Goal: Transaction & Acquisition: Purchase product/service

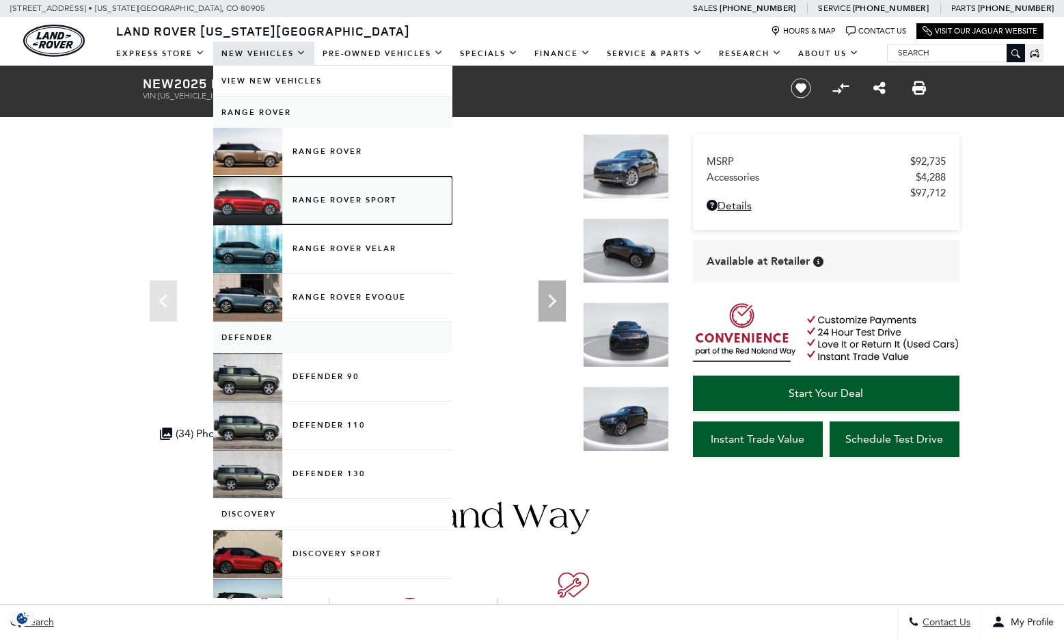
click at [340, 196] on link "Range Rover Sport" at bounding box center [332, 200] width 239 height 48
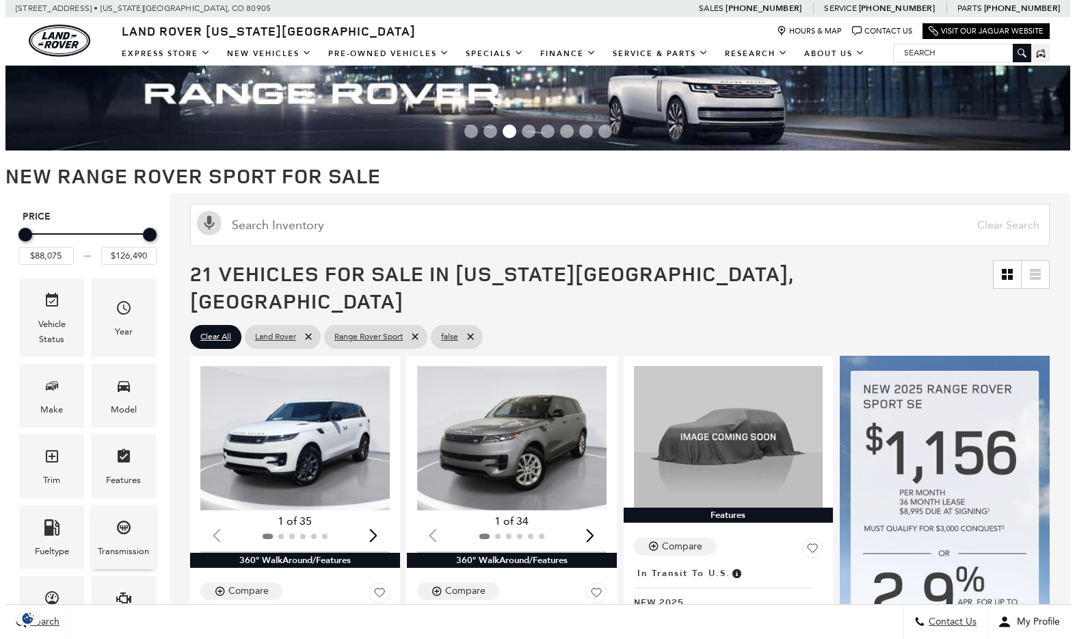
scroll to position [103, 0]
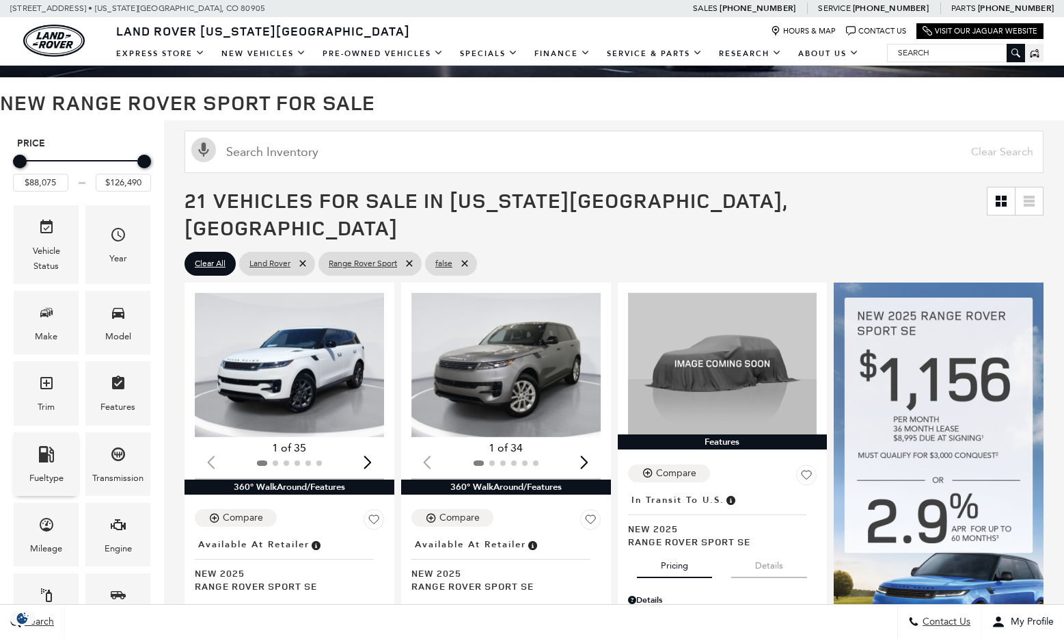
click at [52, 460] on icon "Fueltype" at bounding box center [46, 454] width 15 height 16
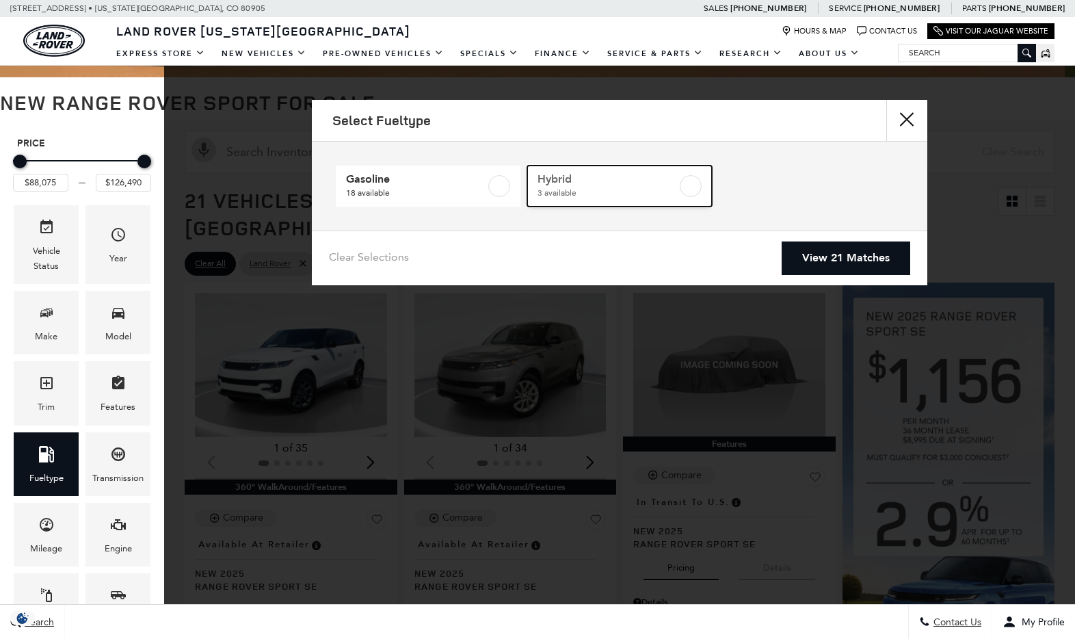
click at [693, 183] on label at bounding box center [691, 186] width 22 height 22
type input "$103,254"
type input "$113,655"
checkbox input "true"
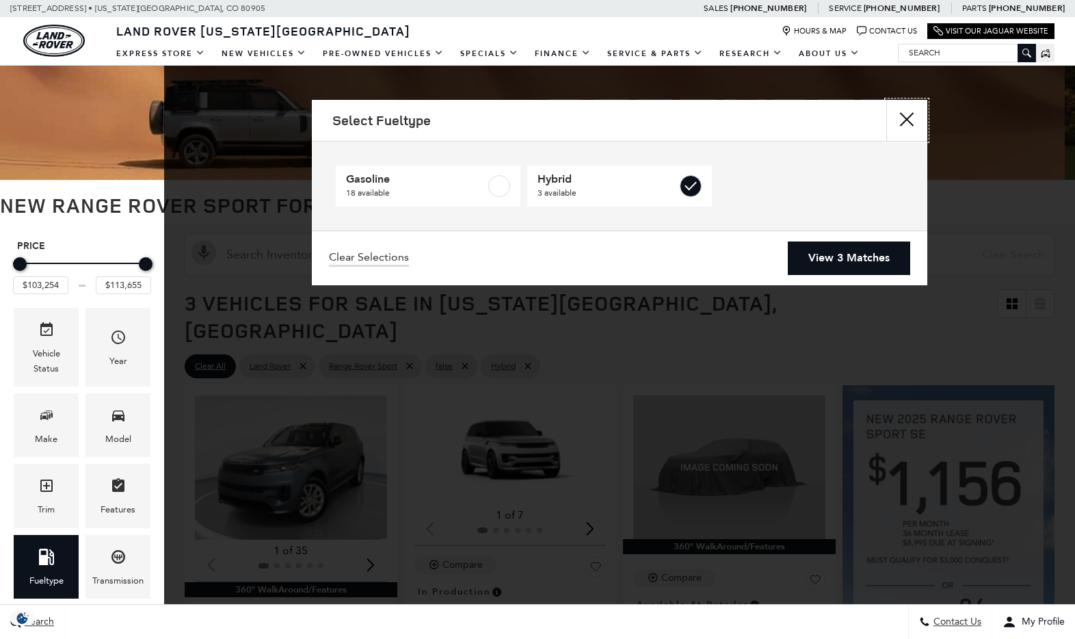
click at [901, 120] on button "Close" at bounding box center [906, 120] width 41 height 41
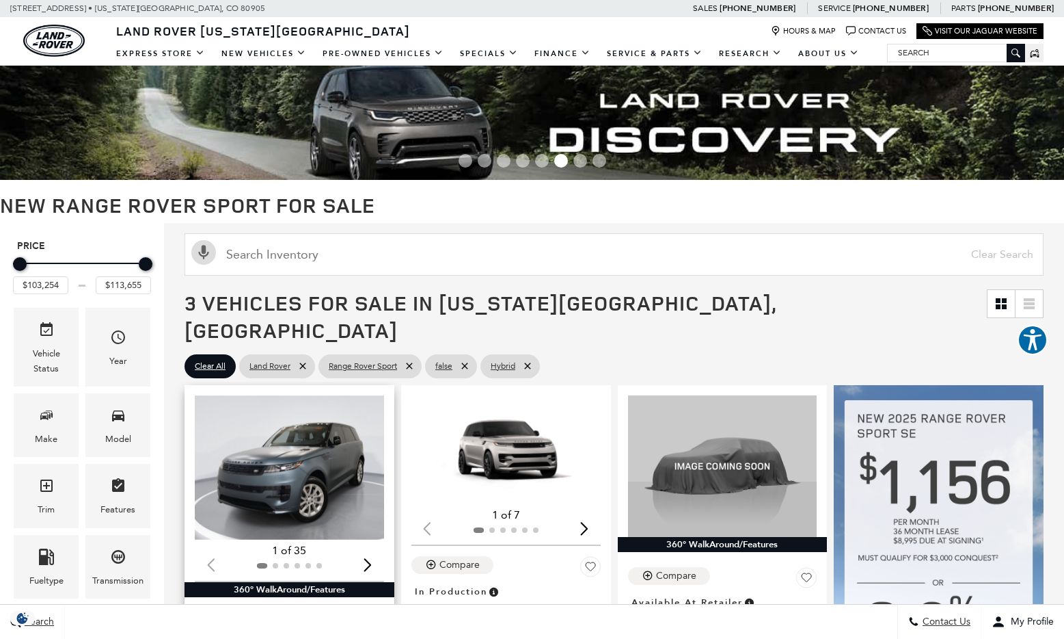
click at [279, 457] on img "1 / 2" at bounding box center [291, 467] width 192 height 144
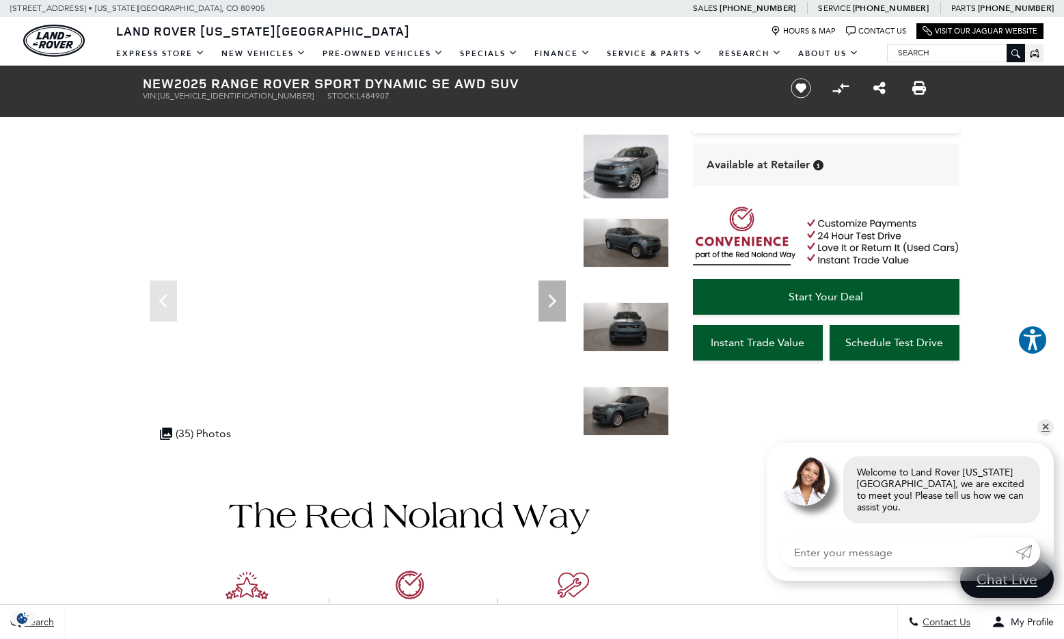
click at [824, 548] on input "Enter your message" at bounding box center [898, 552] width 235 height 30
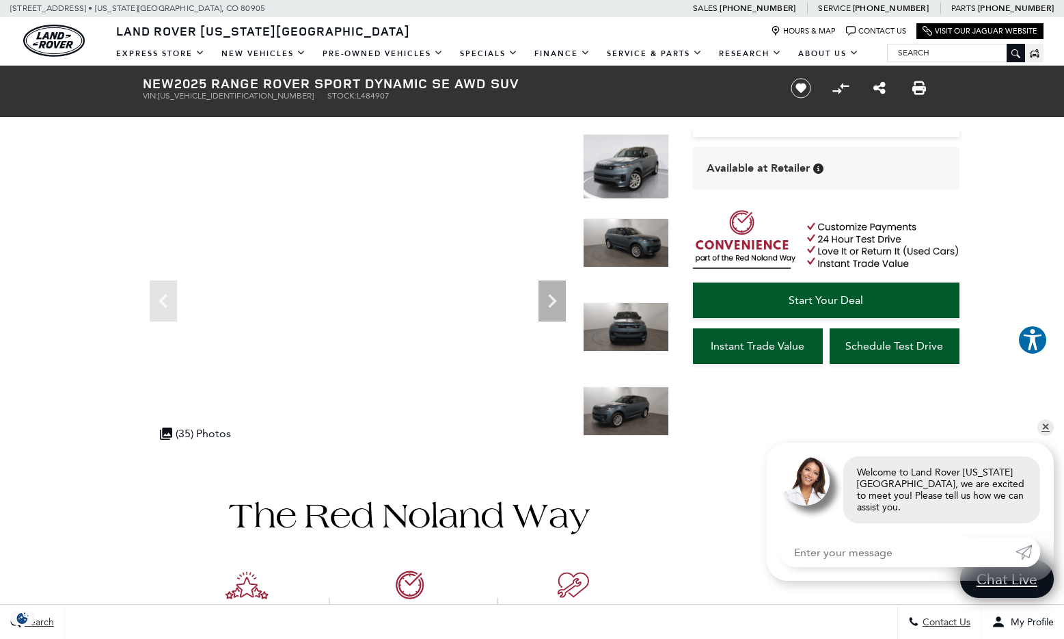
scroll to position [96, 0]
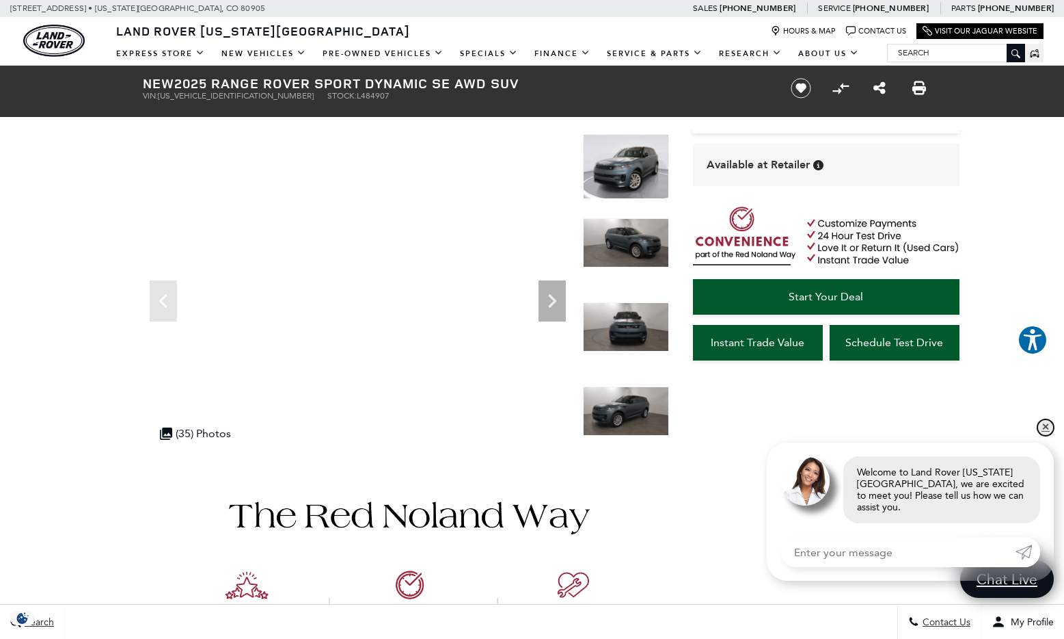
click at [1045, 433] on link "✕" at bounding box center [1046, 427] width 16 height 16
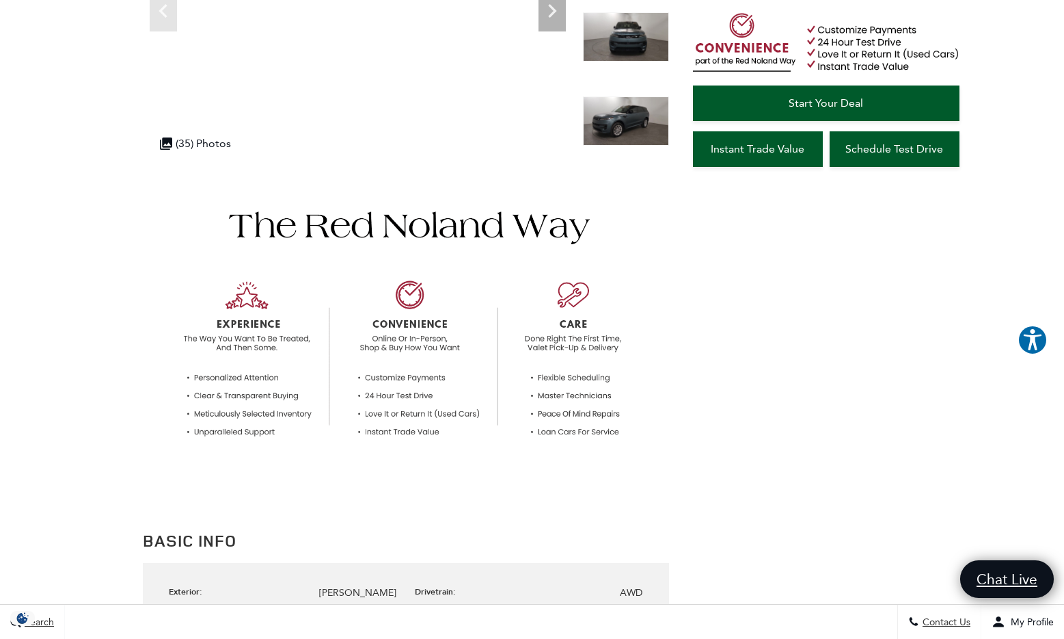
scroll to position [0, 0]
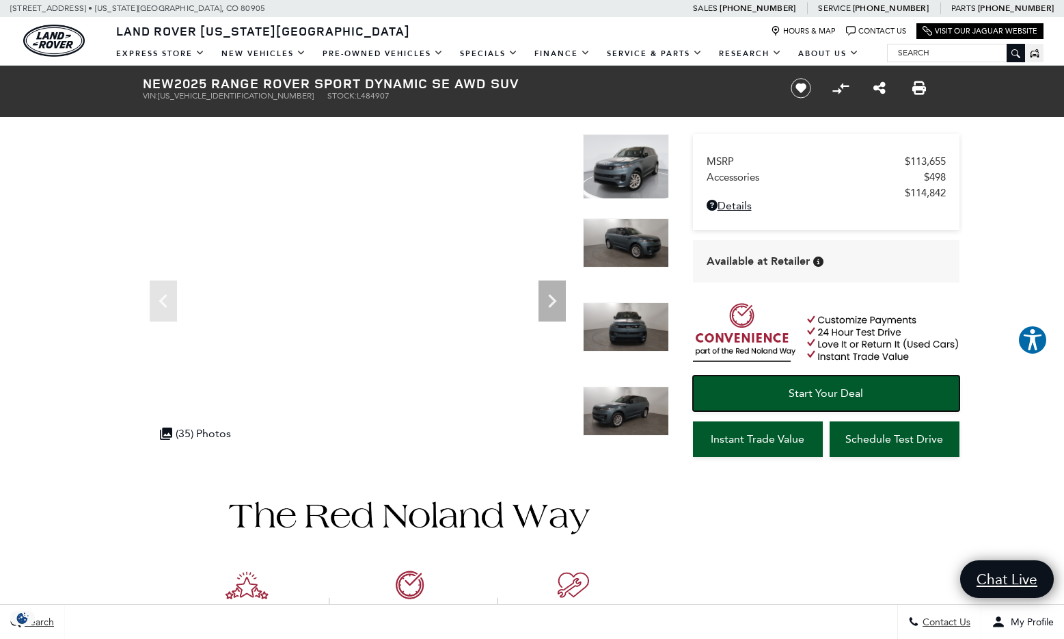
click at [841, 386] on span "Start Your Deal" at bounding box center [826, 392] width 75 height 13
